Goal: Information Seeking & Learning: Learn about a topic

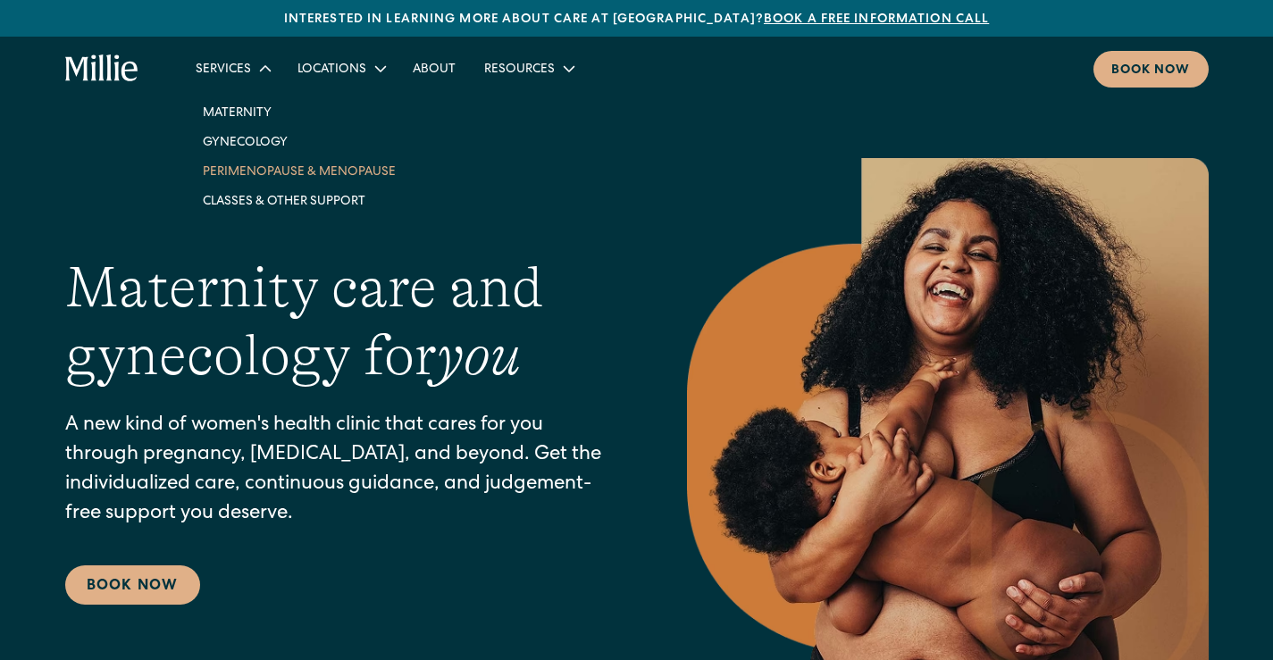
click at [231, 163] on link "Perimenopause & Menopause" at bounding box center [298, 170] width 221 height 29
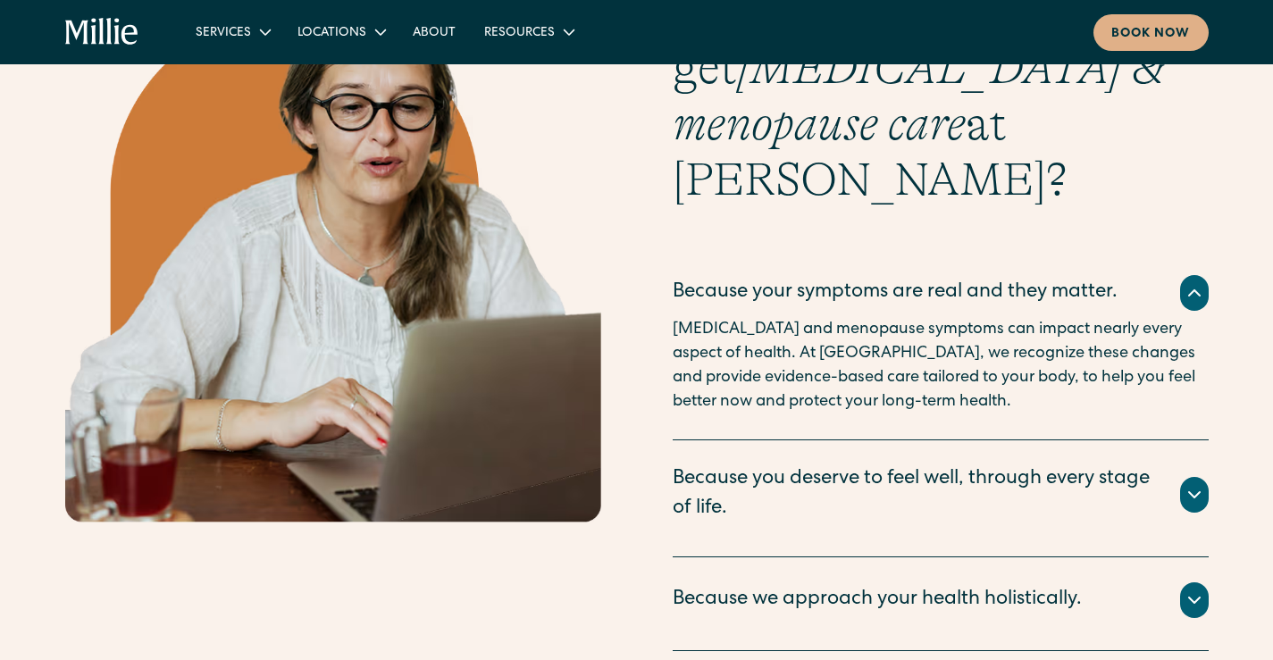
scroll to position [3126, 0]
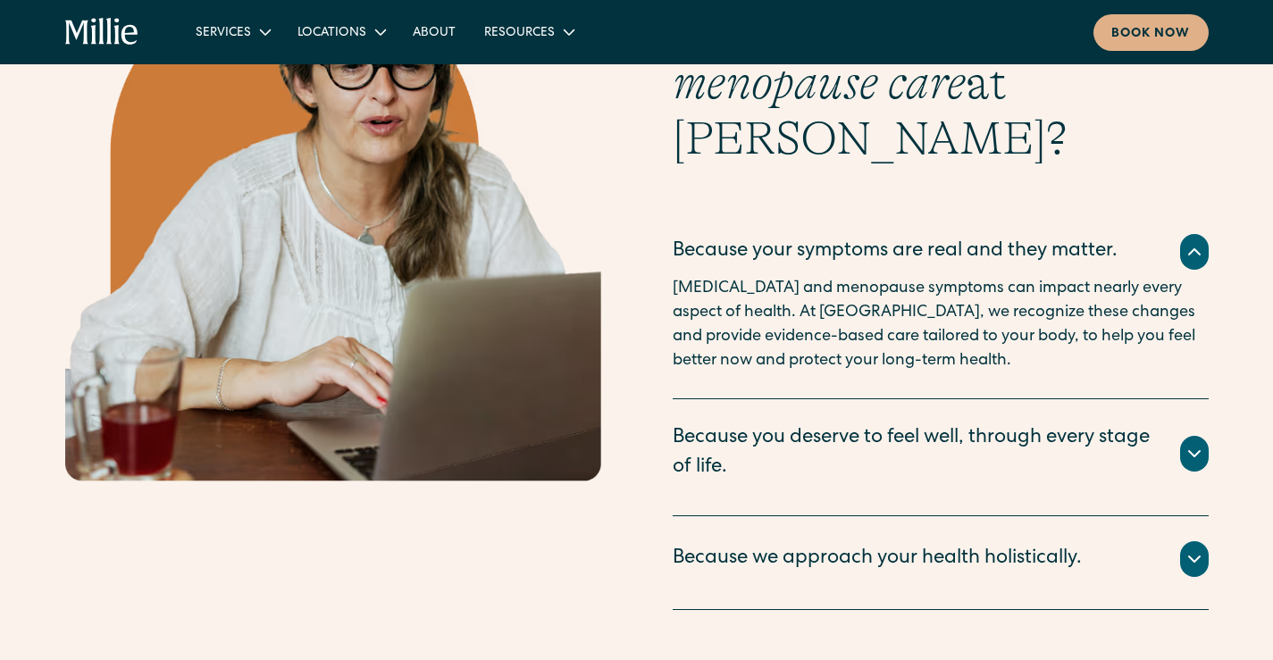
click at [1184, 241] on icon at bounding box center [1193, 251] width 21 height 21
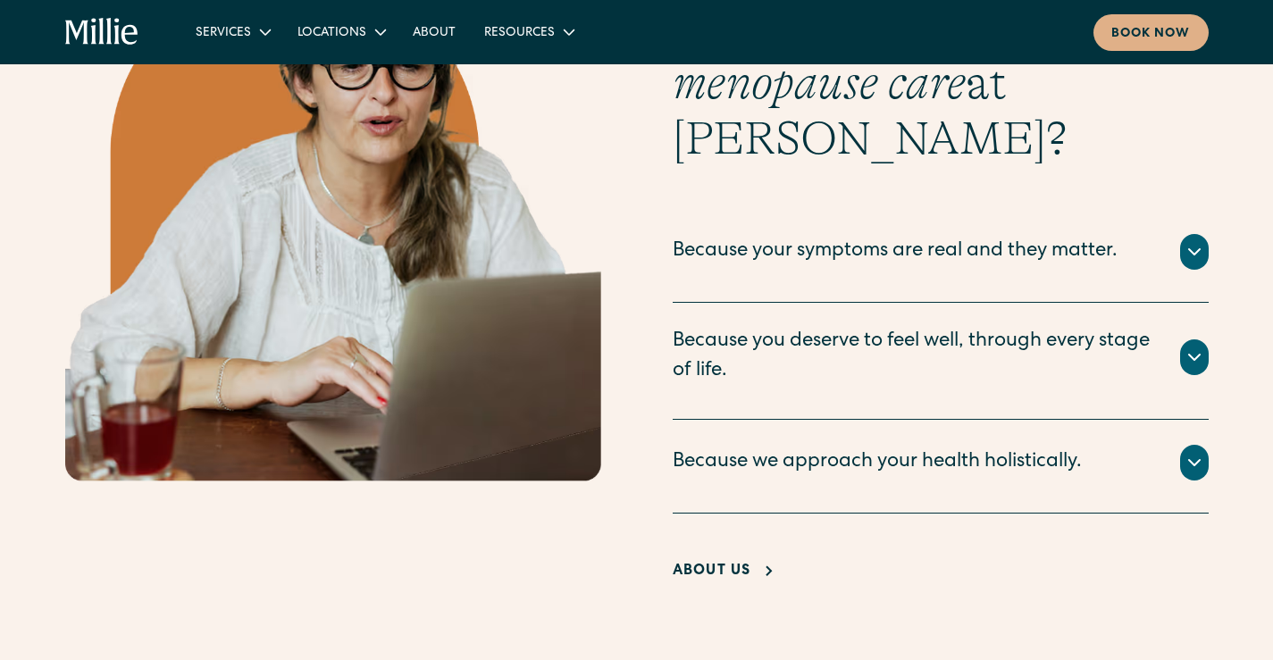
click at [1194, 346] on icon at bounding box center [1193, 356] width 21 height 21
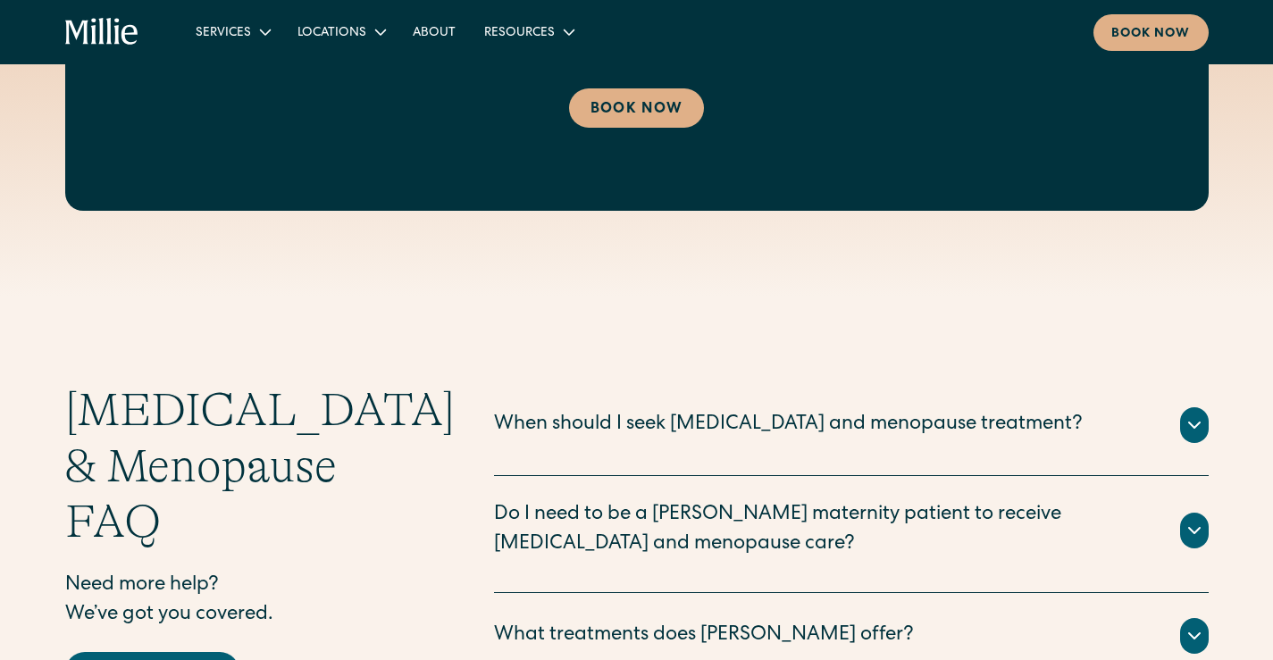
scroll to position [4644, 0]
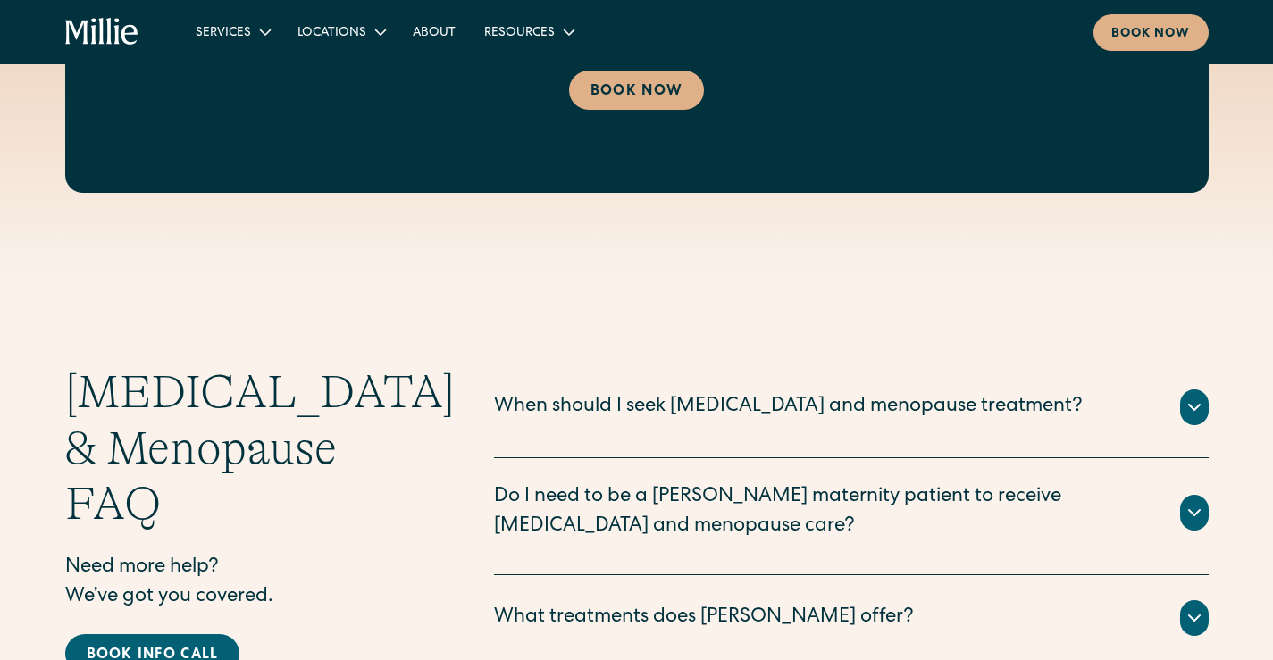
click at [1198, 405] on icon at bounding box center [1194, 407] width 11 height 5
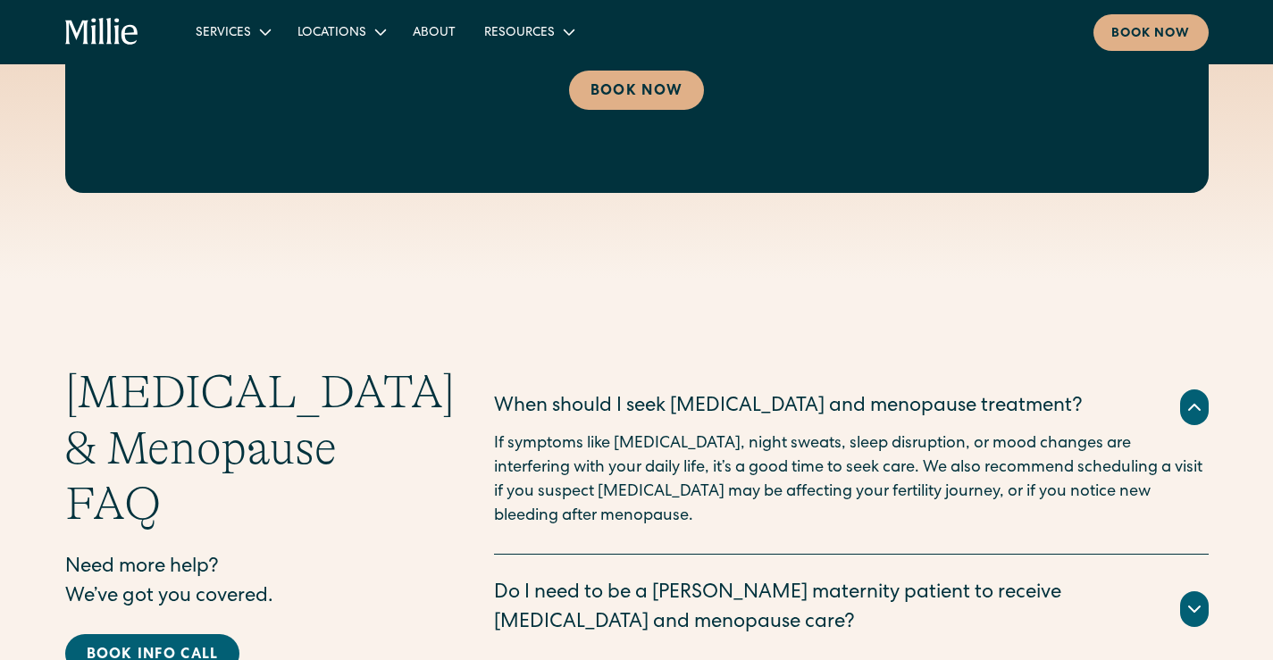
click at [1198, 598] on icon at bounding box center [1193, 608] width 21 height 21
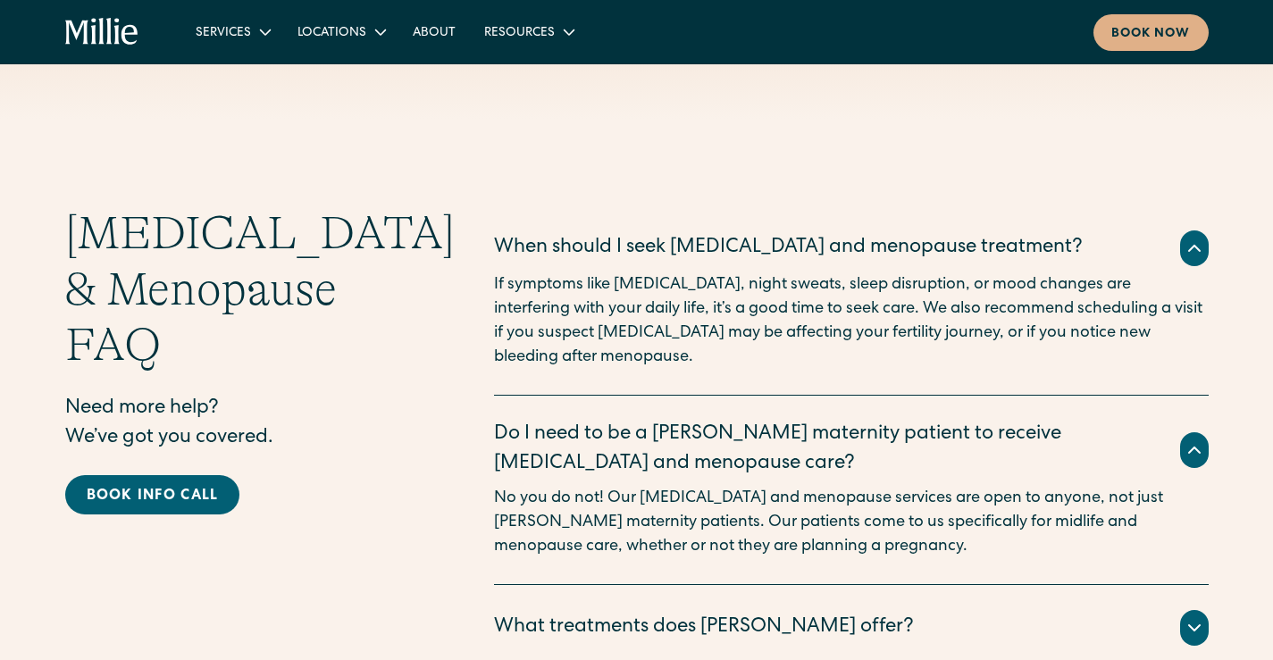
scroll to position [4822, 0]
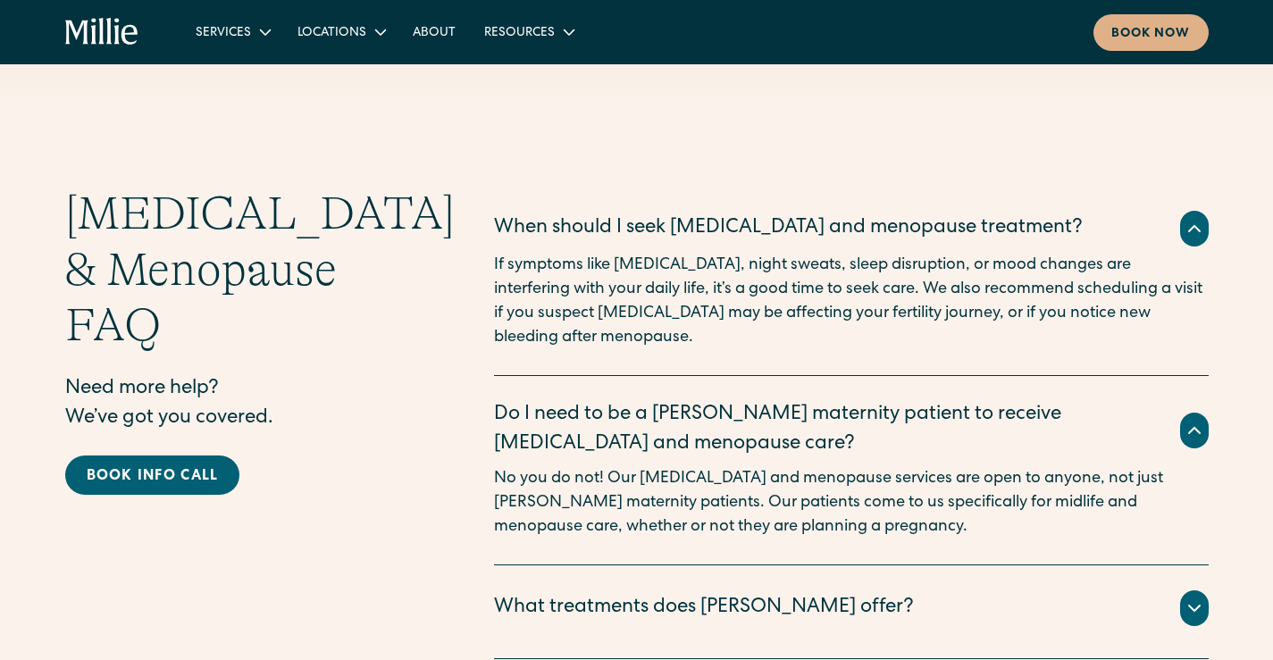
click at [1197, 597] on icon at bounding box center [1193, 607] width 21 height 21
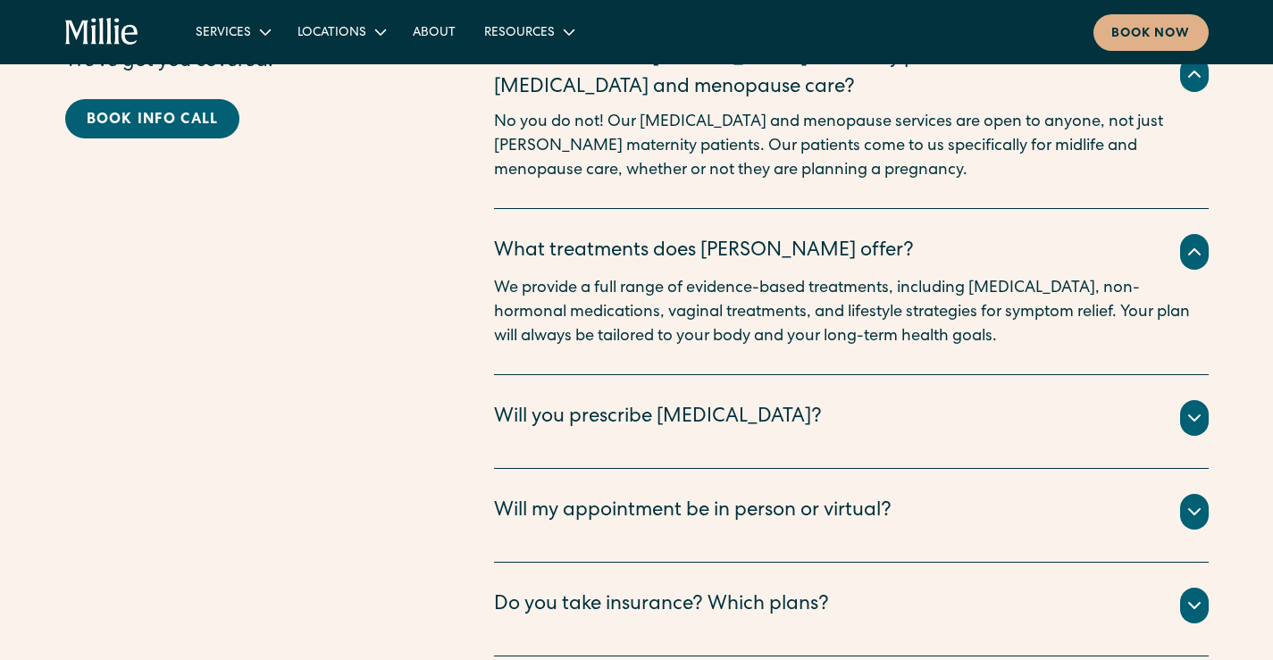
scroll to position [5180, 0]
click at [1196, 399] on div at bounding box center [1194, 417] width 29 height 36
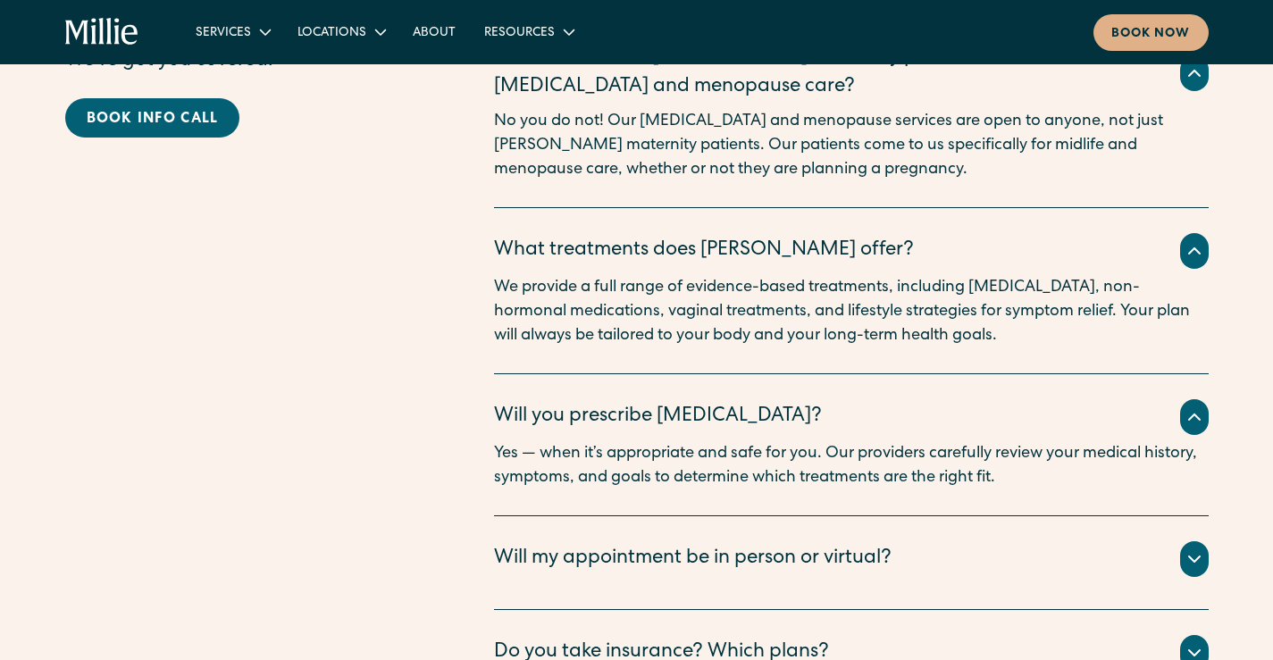
click at [1198, 548] on icon at bounding box center [1193, 558] width 21 height 21
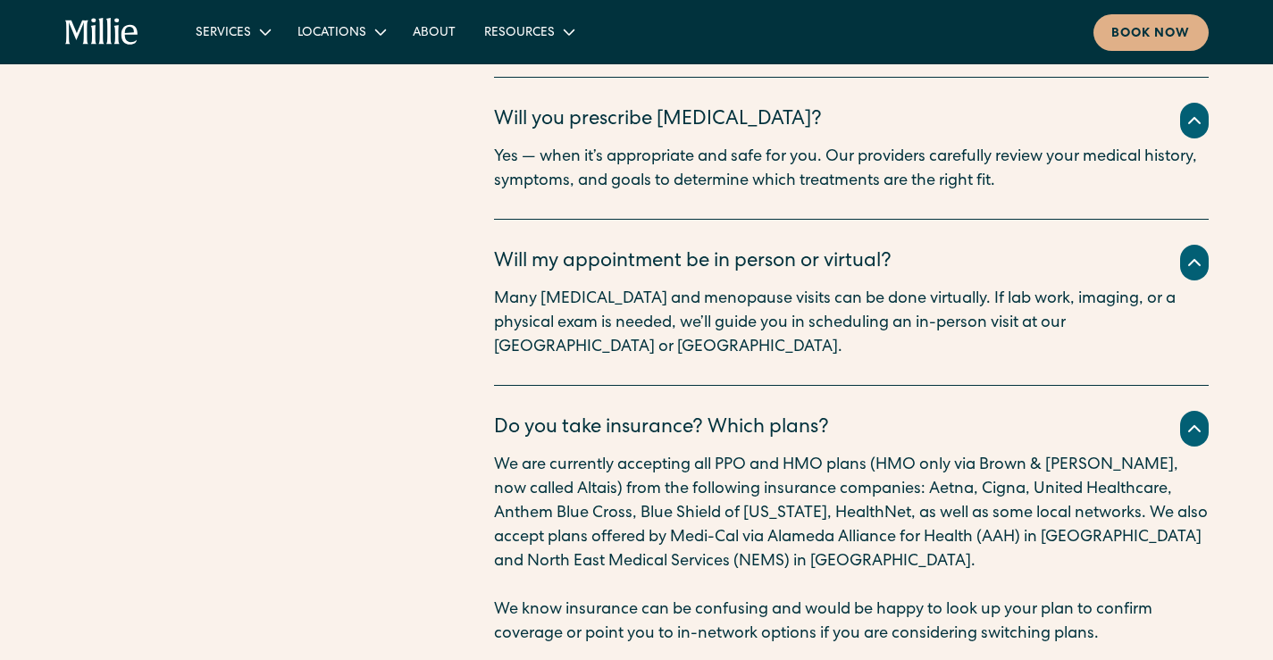
scroll to position [5626, 0]
